Goal: Find contact information: Find contact information

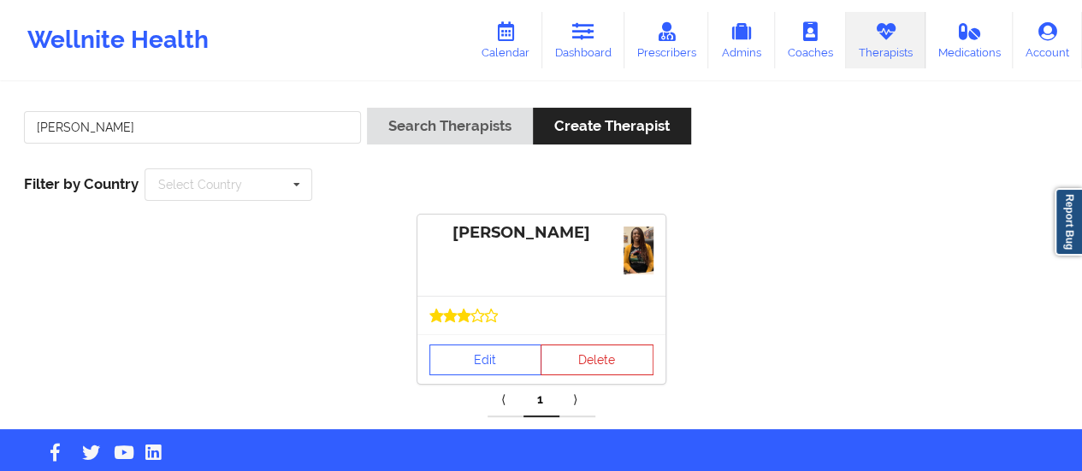
click at [465, 335] on div "Edit Delete" at bounding box center [542, 360] width 248 height 50
click at [469, 355] on link "Edit" at bounding box center [486, 360] width 113 height 31
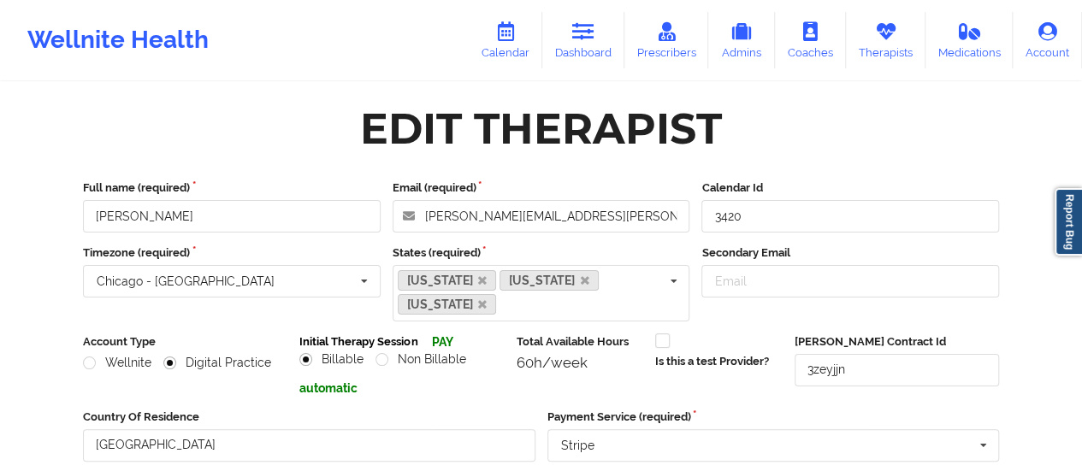
scroll to position [331, 0]
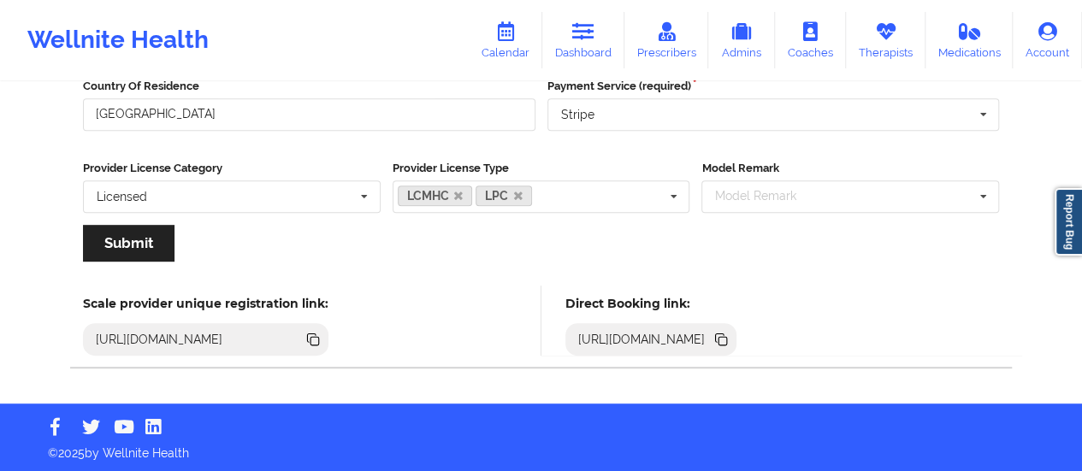
click at [727, 339] on icon at bounding box center [723, 341] width 9 height 9
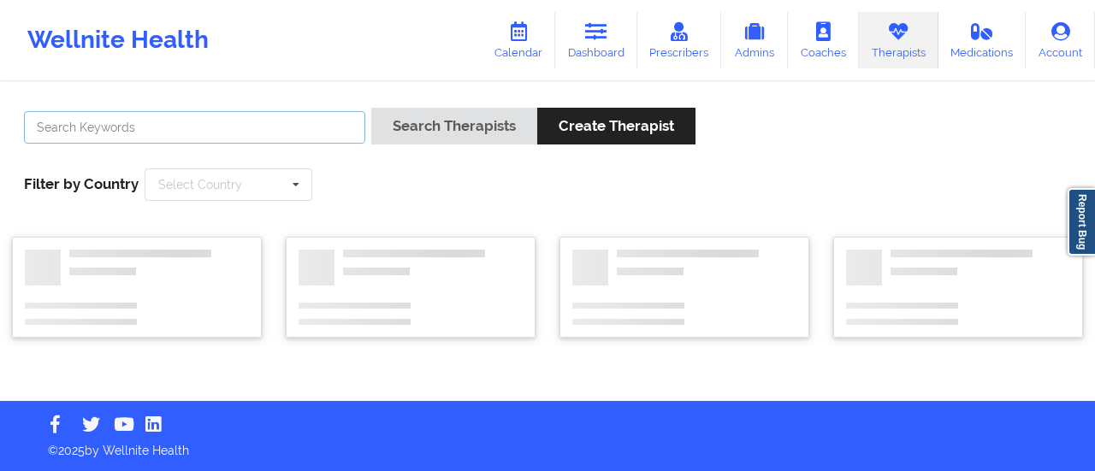
click at [264, 122] on input "text" at bounding box center [194, 127] width 341 height 33
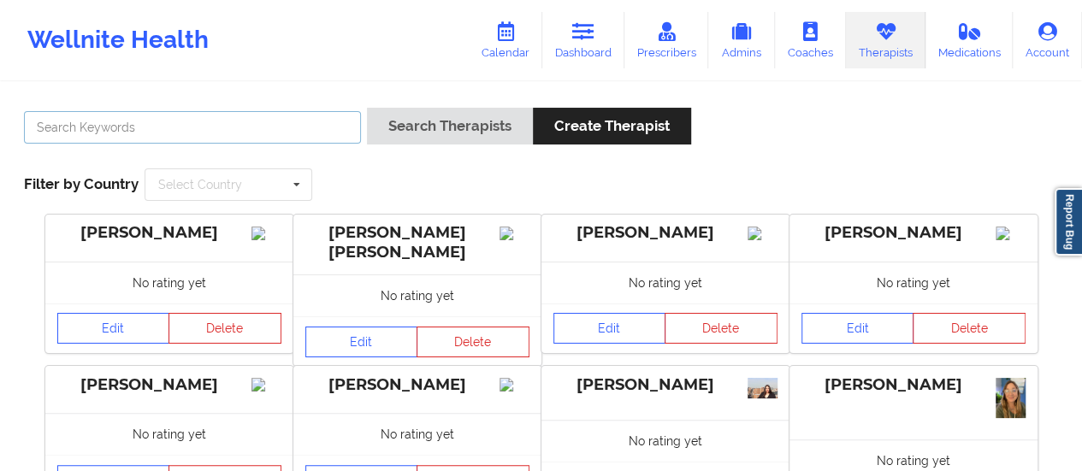
paste input "[PERSON_NAME]"
type input "[PERSON_NAME]"
click at [367, 108] on button "Search Therapists" at bounding box center [450, 126] width 166 height 37
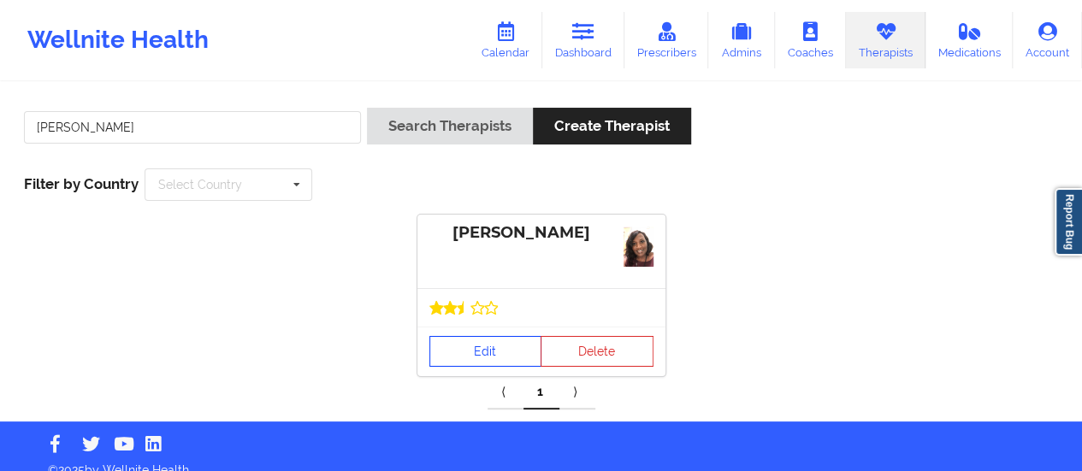
click at [500, 354] on link "Edit" at bounding box center [486, 351] width 113 height 31
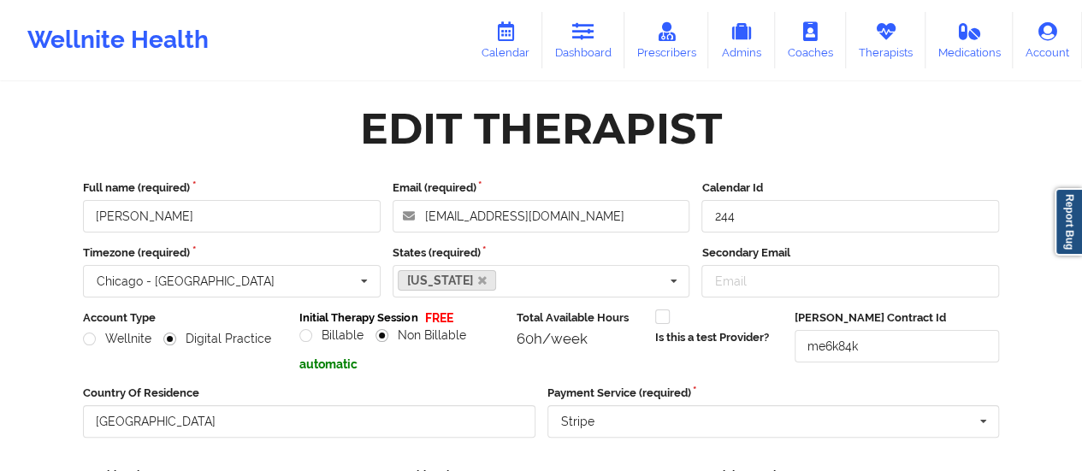
scroll to position [308, 0]
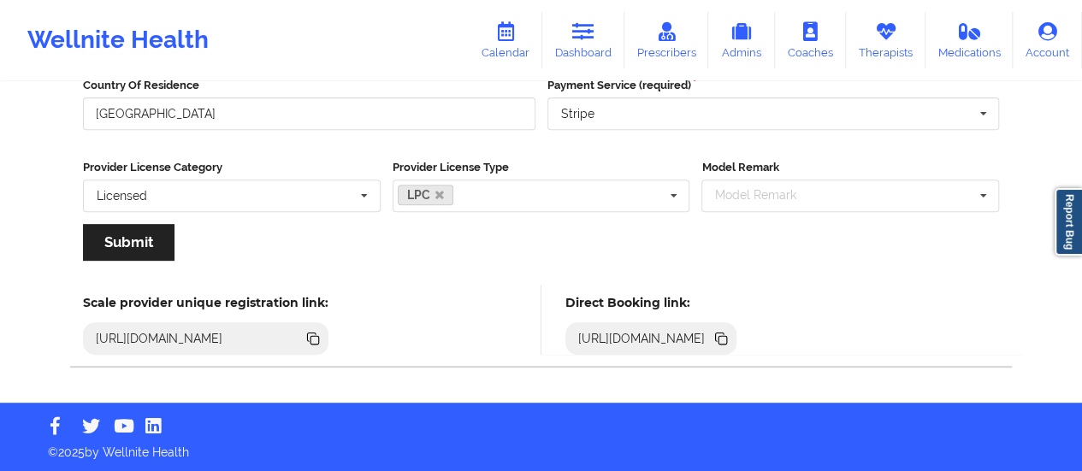
click at [725, 333] on icon at bounding box center [720, 337] width 9 height 9
click at [601, 27] on link "Dashboard" at bounding box center [583, 40] width 82 height 56
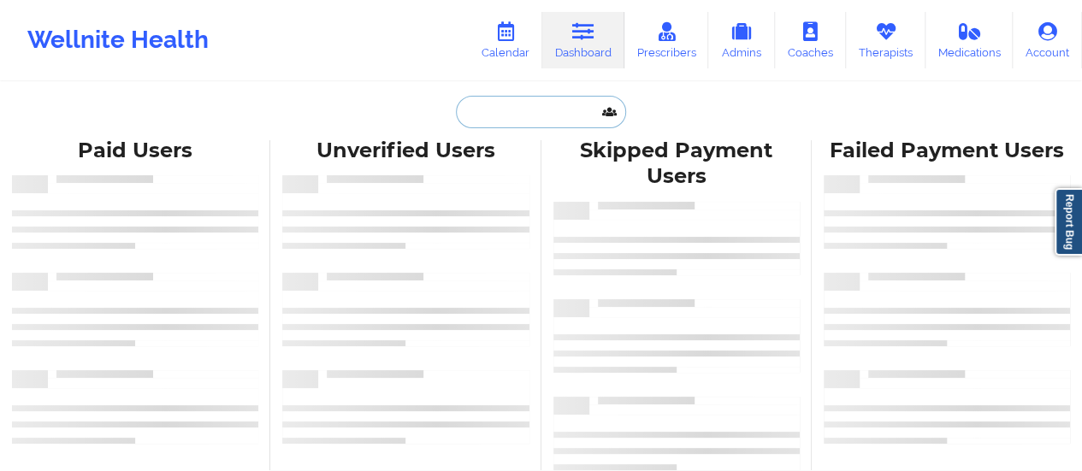
click at [535, 116] on input "text" at bounding box center [540, 112] width 169 height 33
paste input "[EMAIL_ADDRESS][DOMAIN_NAME]"
type input "[EMAIL_ADDRESS][DOMAIN_NAME]"
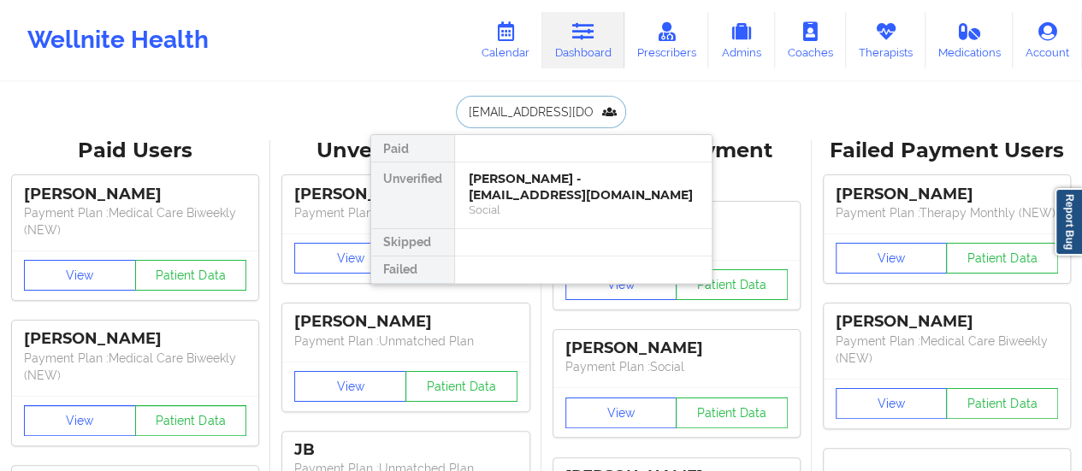
click at [525, 183] on div "[PERSON_NAME] - [EMAIL_ADDRESS][DOMAIN_NAME]" at bounding box center [583, 187] width 229 height 32
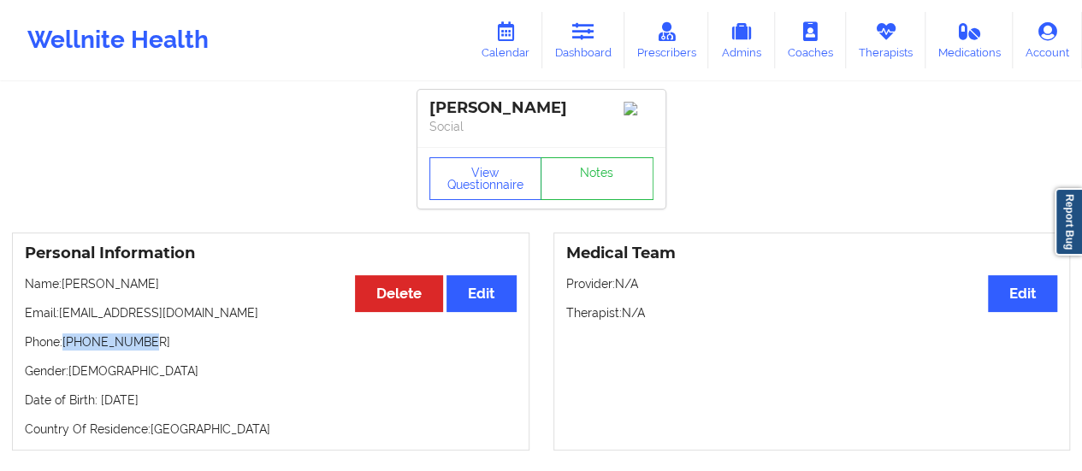
drag, startPoint x: 149, startPoint y: 346, endPoint x: 65, endPoint y: 350, distance: 84.0
click at [65, 350] on p "Phone: [PHONE_NUMBER]" at bounding box center [271, 342] width 492 height 17
copy p "[PHONE_NUMBER]"
click at [462, 200] on button "View Questionnaire" at bounding box center [486, 178] width 113 height 43
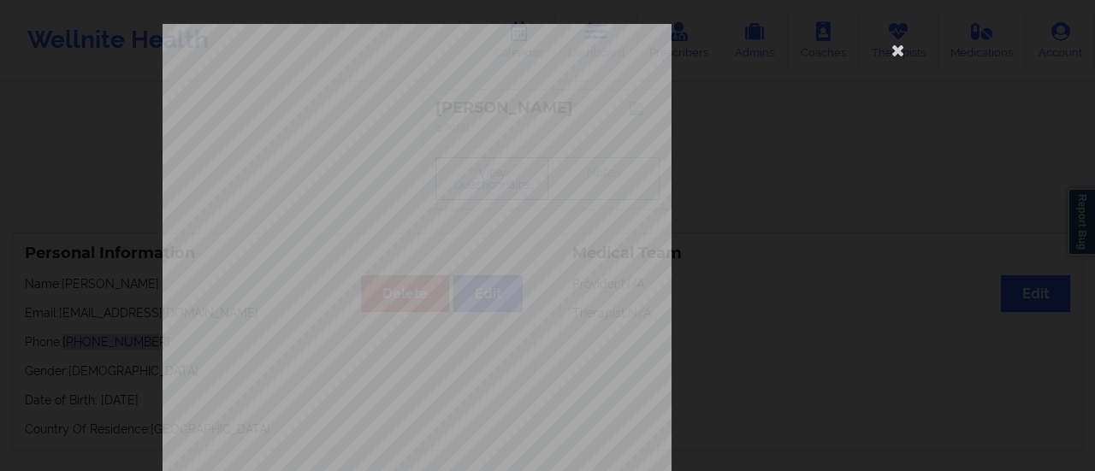
scroll to position [344, 0]
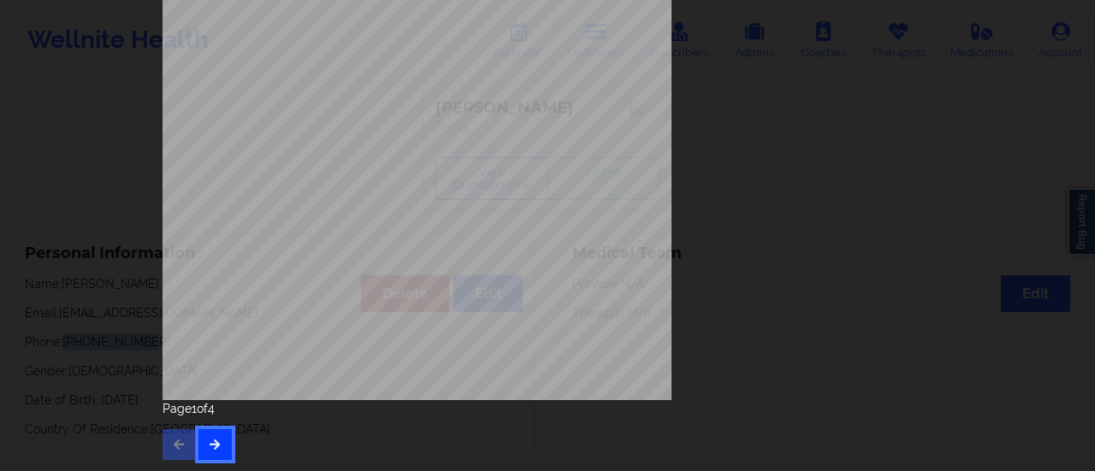
click at [215, 448] on icon "button" at bounding box center [215, 444] width 15 height 10
click at [222, 432] on button "button" at bounding box center [215, 445] width 33 height 31
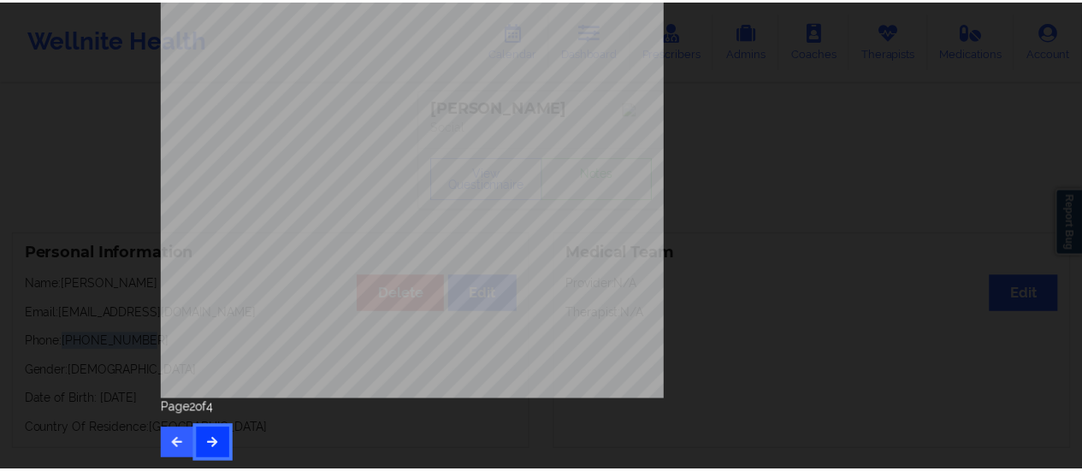
scroll to position [0, 0]
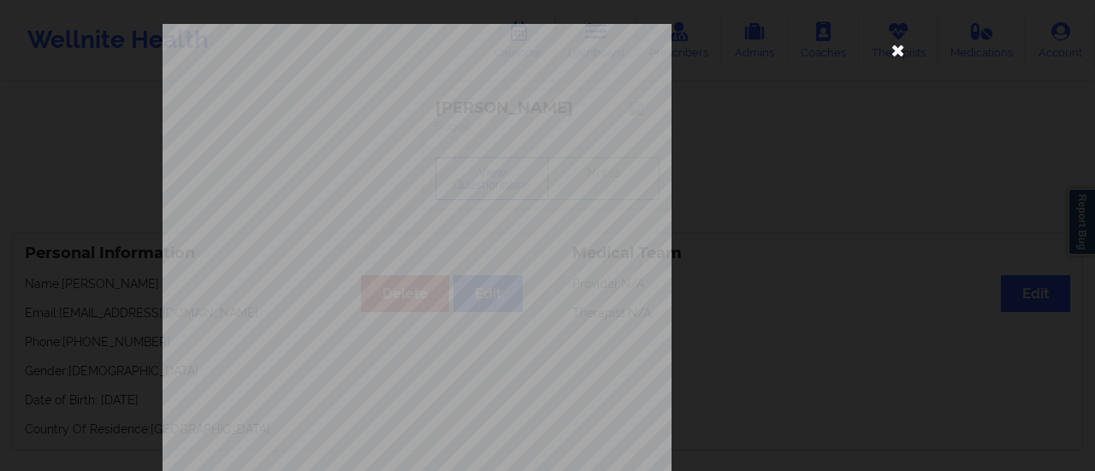
click at [898, 60] on icon at bounding box center [898, 49] width 27 height 27
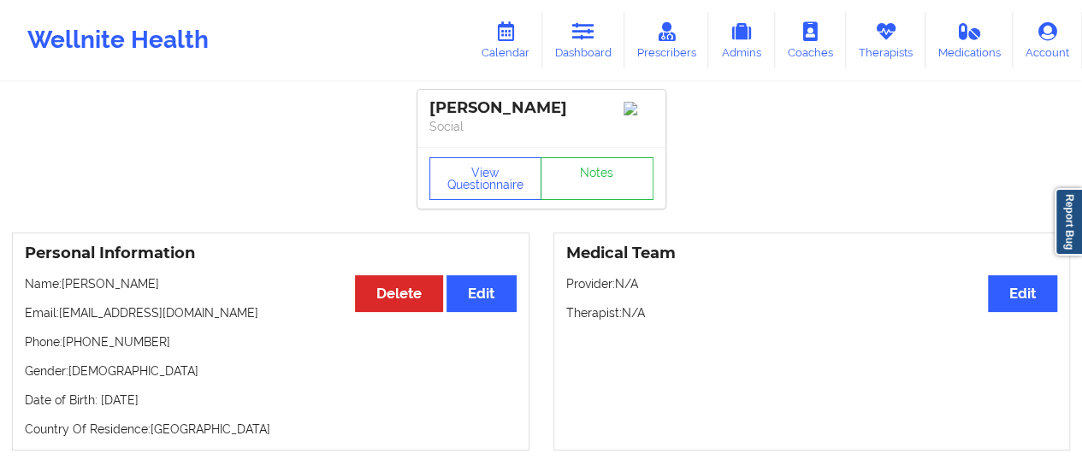
drag, startPoint x: 65, startPoint y: 291, endPoint x: 214, endPoint y: 295, distance: 148.9
click at [214, 293] on p "Name: [PERSON_NAME]" at bounding box center [271, 284] width 492 height 17
copy p "[PERSON_NAME]"
click at [893, 51] on link "Therapists" at bounding box center [886, 40] width 80 height 56
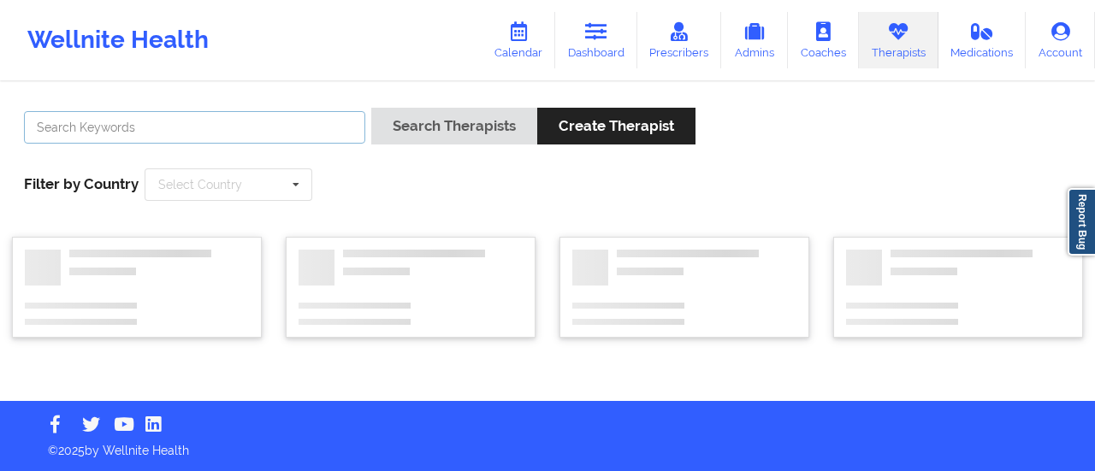
click at [248, 131] on input "text" at bounding box center [194, 127] width 341 height 33
paste input "[PERSON_NAME]"
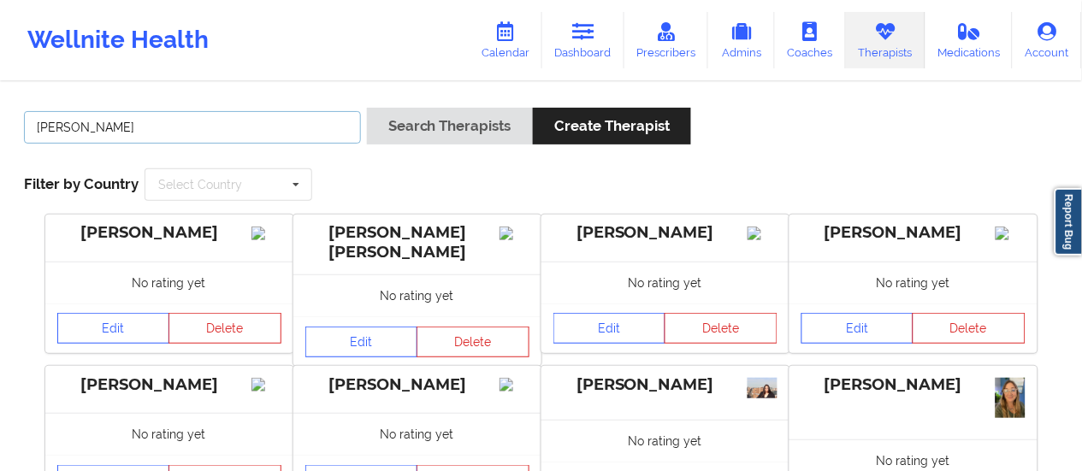
type input "[PERSON_NAME]"
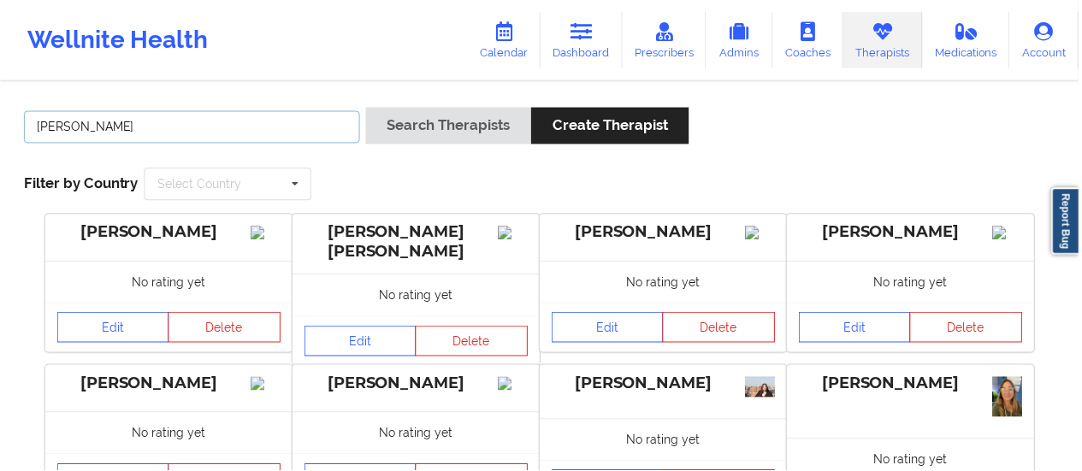
click at [367, 108] on button "Search Therapists" at bounding box center [450, 126] width 166 height 37
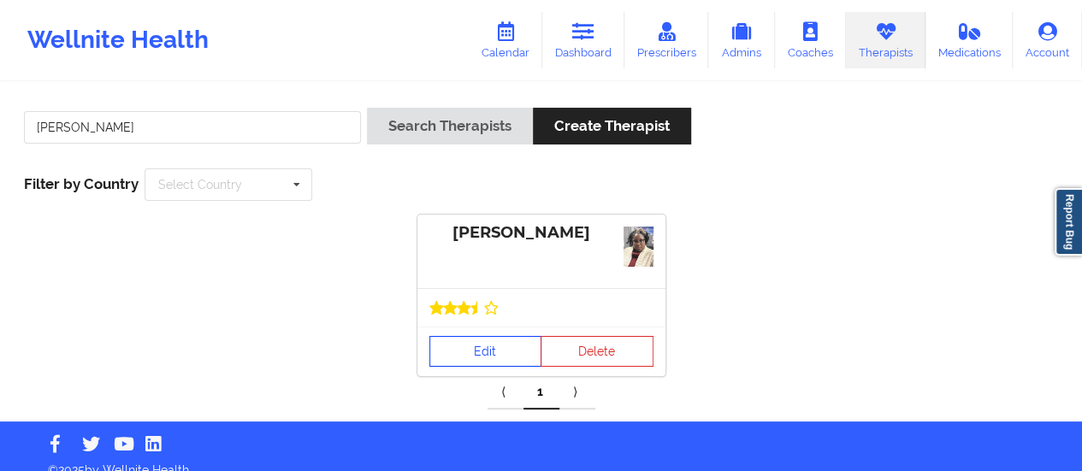
click at [483, 346] on link "Edit" at bounding box center [486, 351] width 113 height 31
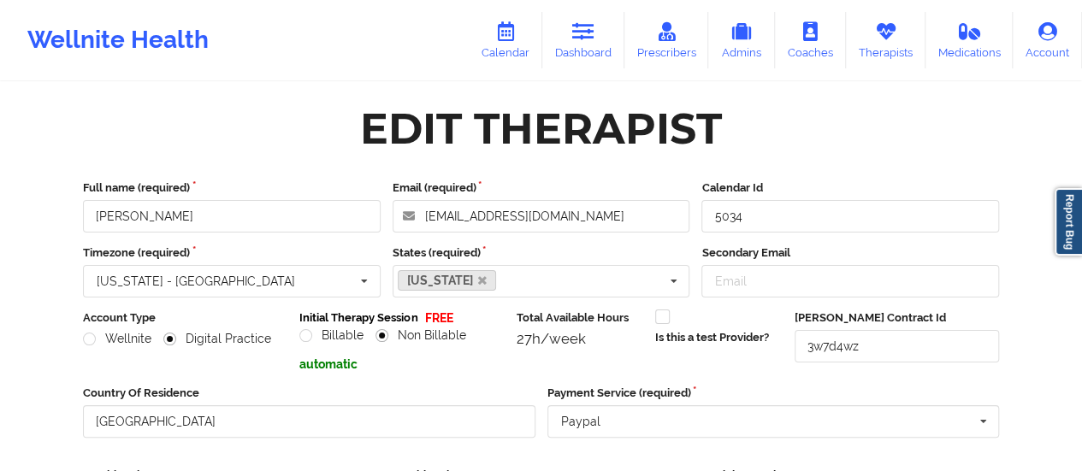
scroll to position [308, 0]
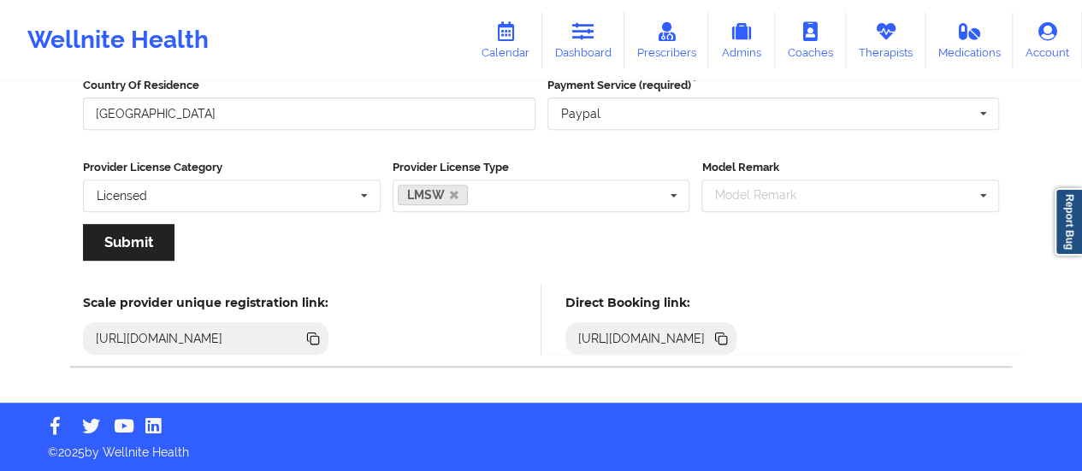
click at [731, 334] on icon at bounding box center [721, 338] width 19 height 19
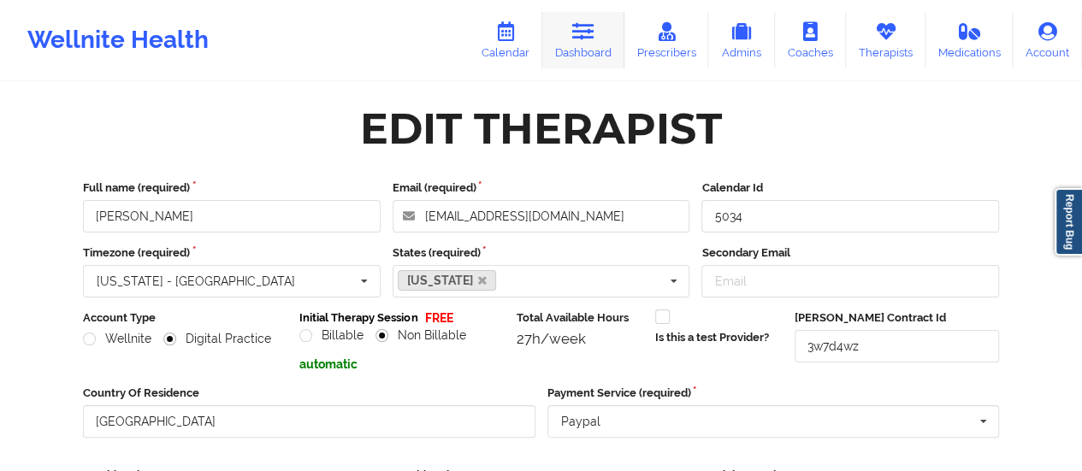
click at [576, 28] on icon at bounding box center [583, 31] width 22 height 19
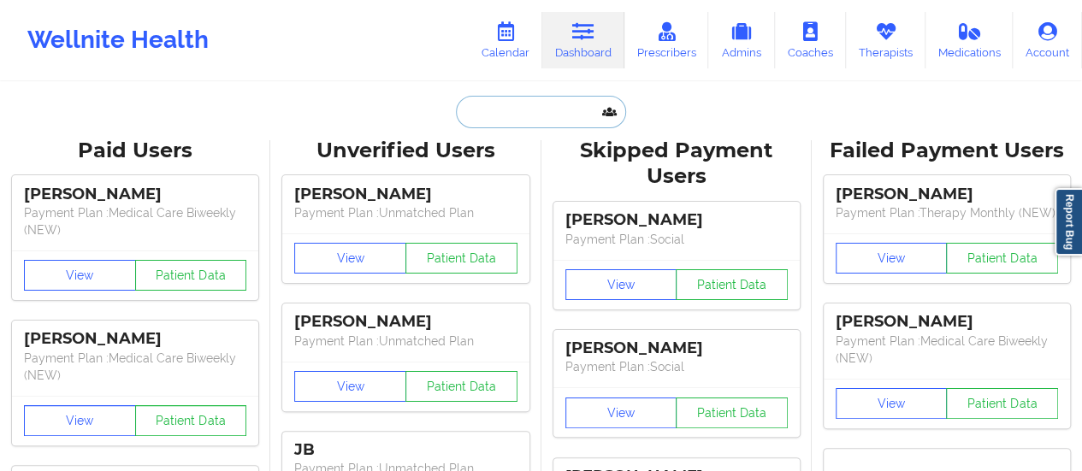
click at [522, 109] on input "text" at bounding box center [540, 112] width 169 height 33
paste input "[EMAIL_ADDRESS][DOMAIN_NAME]"
type input "[EMAIL_ADDRESS][DOMAIN_NAME]"
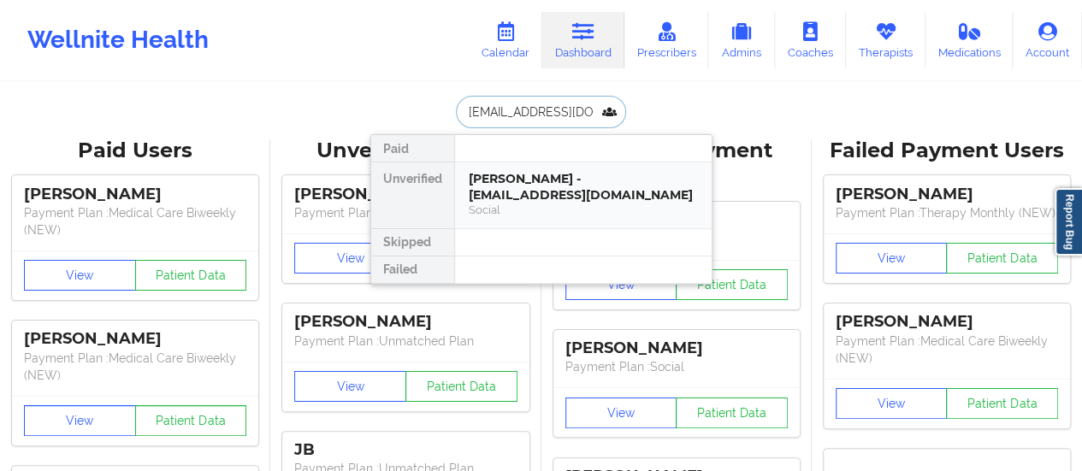
click at [528, 169] on div "[PERSON_NAME] - [EMAIL_ADDRESS][DOMAIN_NAME] Social" at bounding box center [583, 196] width 257 height 66
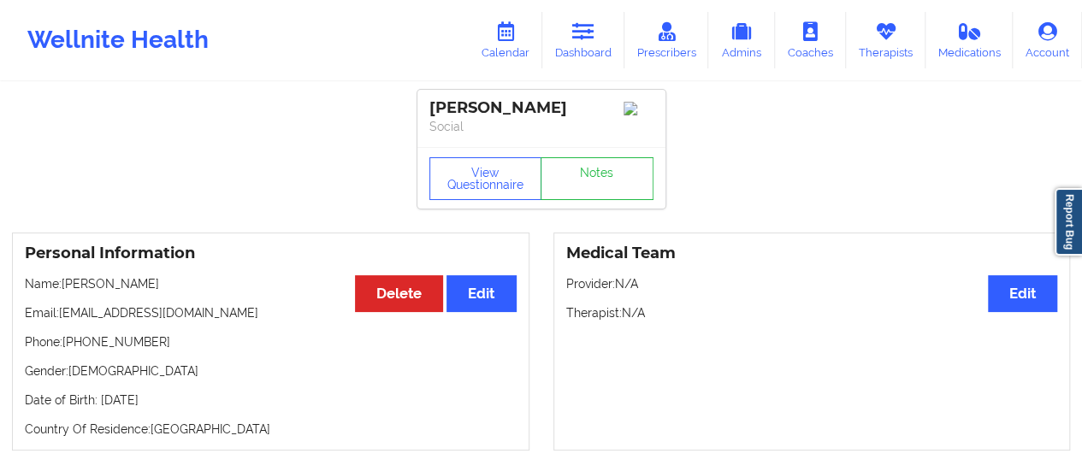
drag, startPoint x: 63, startPoint y: 291, endPoint x: 188, endPoint y: 293, distance: 125.0
click at [188, 293] on p "Name: [PERSON_NAME]" at bounding box center [271, 284] width 492 height 17
copy p "[PERSON_NAME]"
drag, startPoint x: 195, startPoint y: 317, endPoint x: 63, endPoint y: 319, distance: 131.8
click at [63, 319] on p "Email: [EMAIL_ADDRESS][DOMAIN_NAME]" at bounding box center [271, 313] width 492 height 17
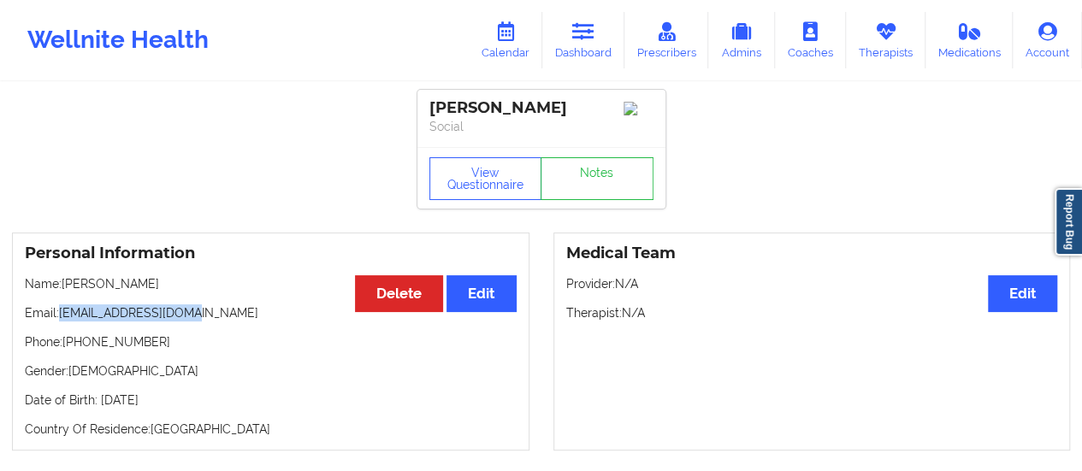
copy p "[EMAIL_ADDRESS][DOMAIN_NAME]"
